Goal: Task Accomplishment & Management: Complete application form

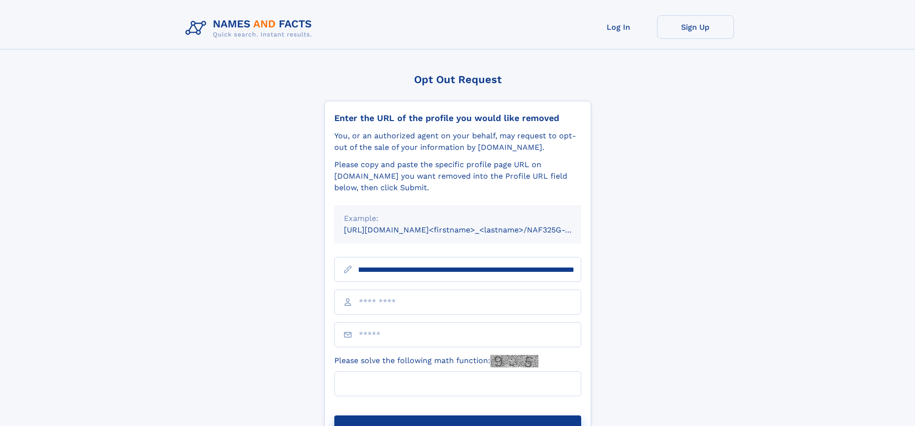
scroll to position [0, 117]
type input "**********"
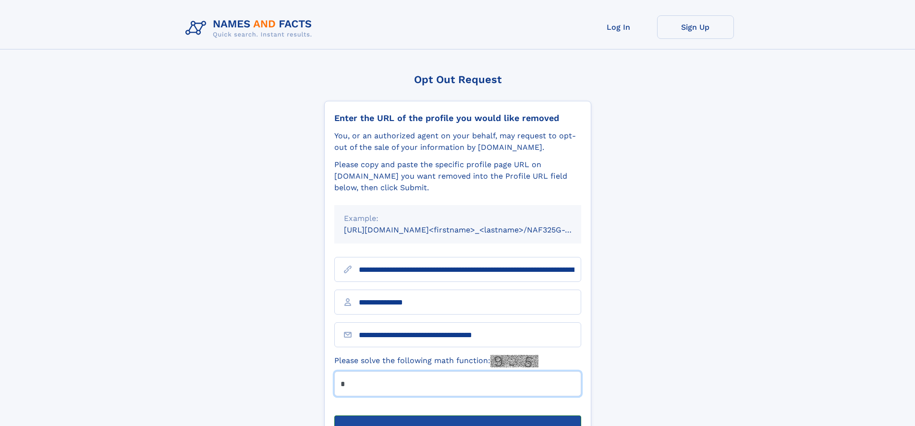
type input "*"
click at [457, 416] on button "Submit Opt Out Request" at bounding box center [457, 431] width 247 height 31
